Goal: Check status: Check status

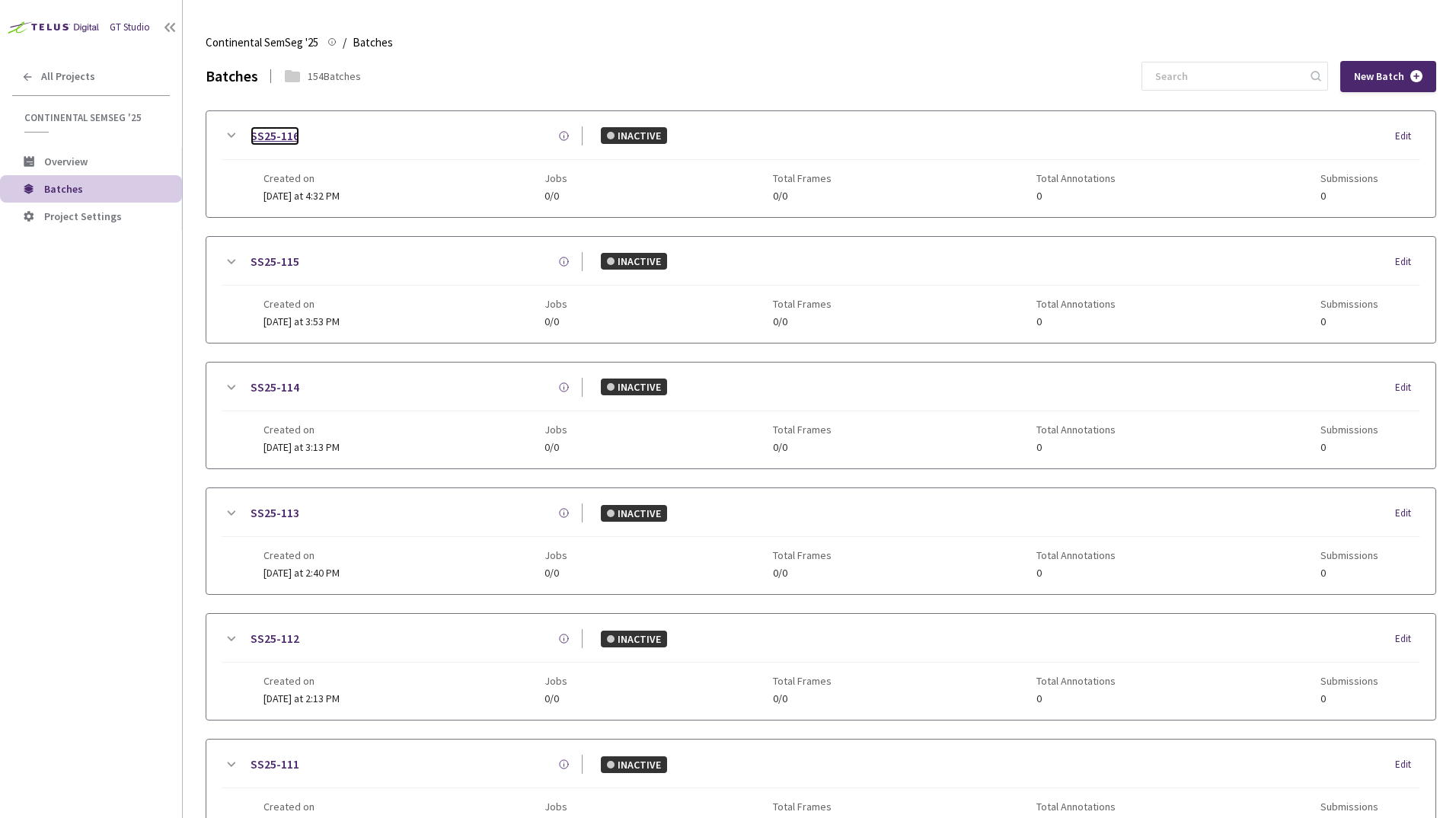
click at [289, 138] on link "SS25-116" at bounding box center [275, 136] width 49 height 19
